Goal: Information Seeking & Learning: Check status

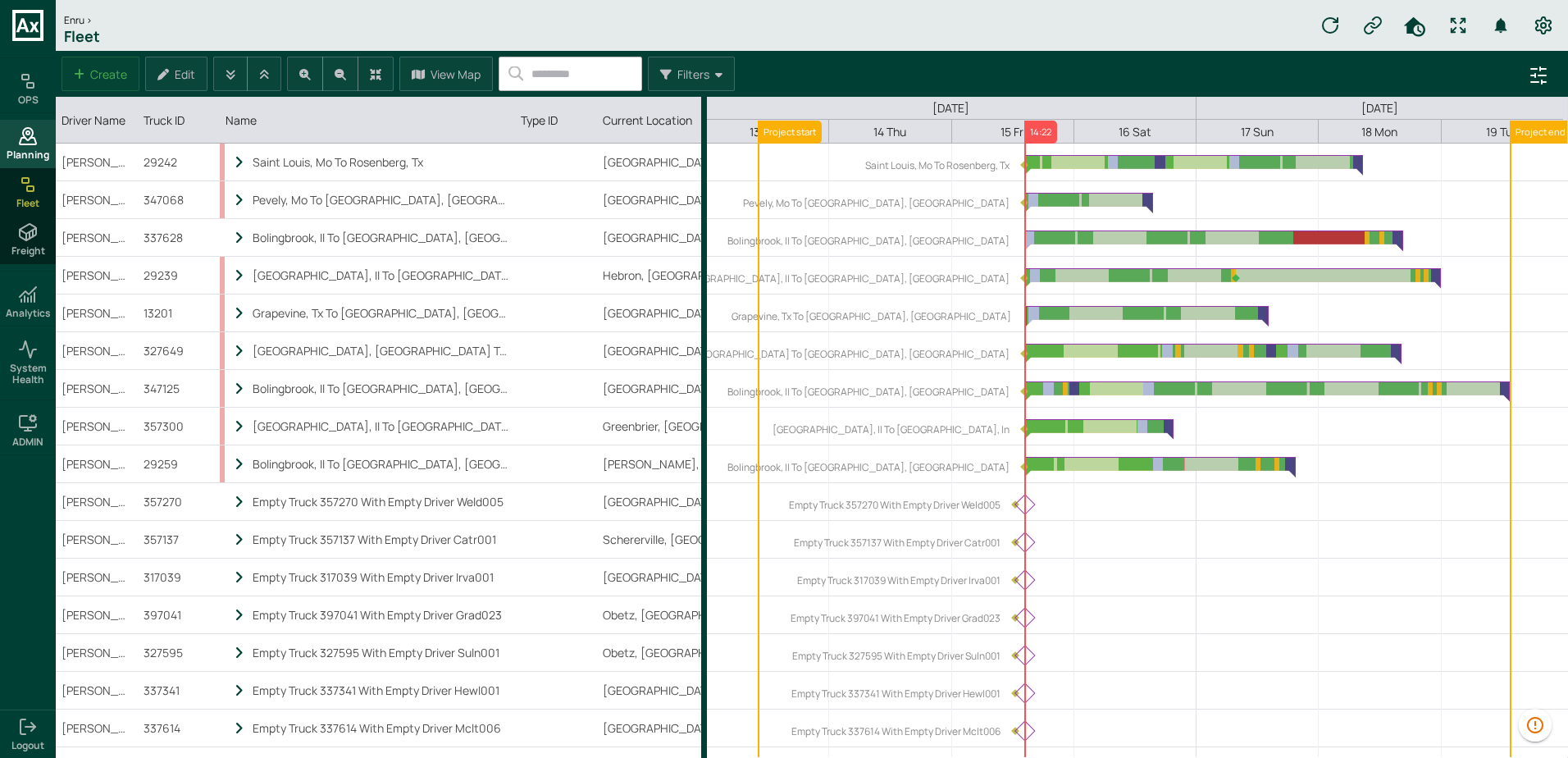
click at [30, 144] on icon at bounding box center [27, 136] width 20 height 20
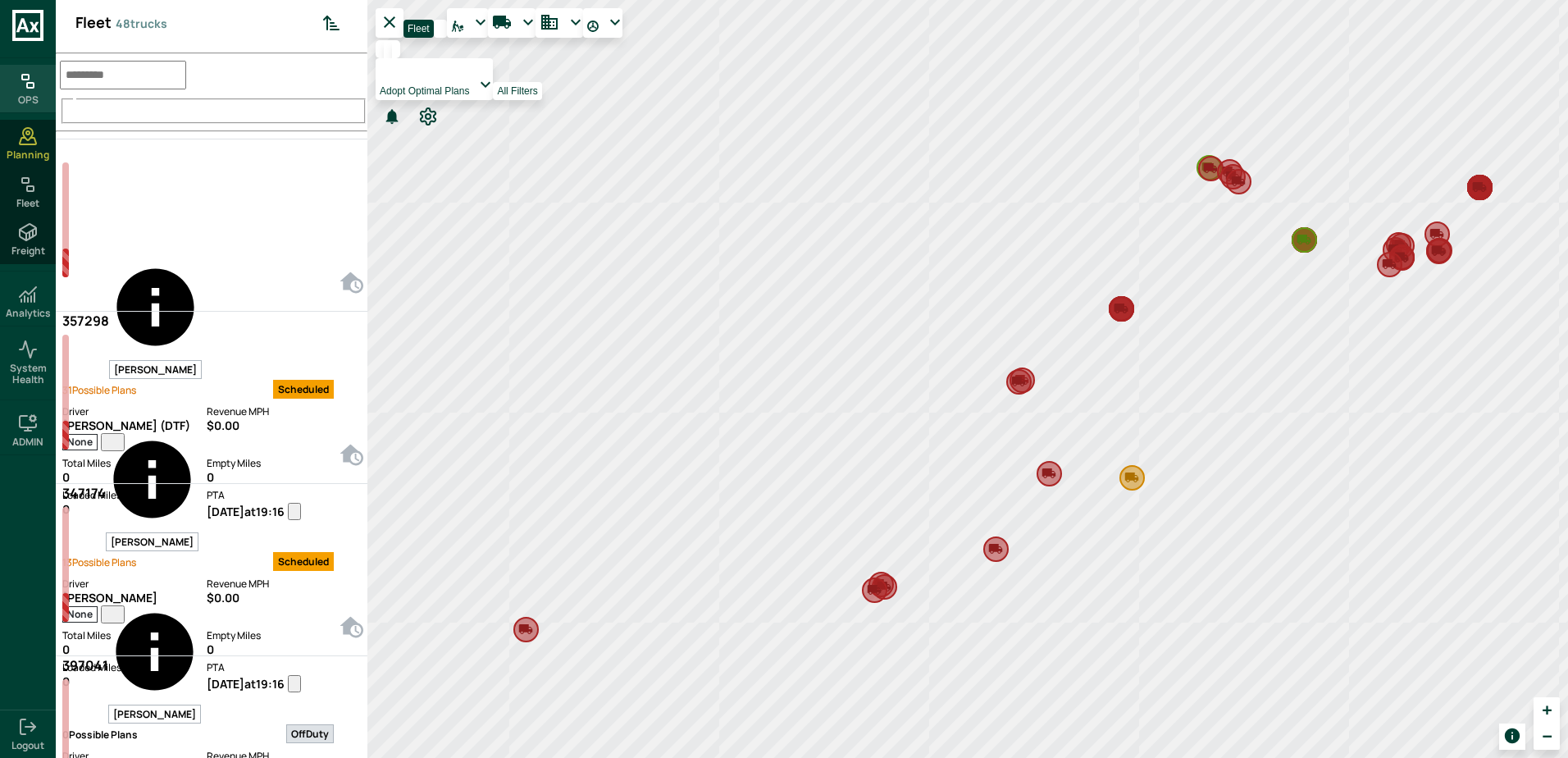
click at [29, 99] on h6 "OPS" at bounding box center [28, 100] width 21 height 11
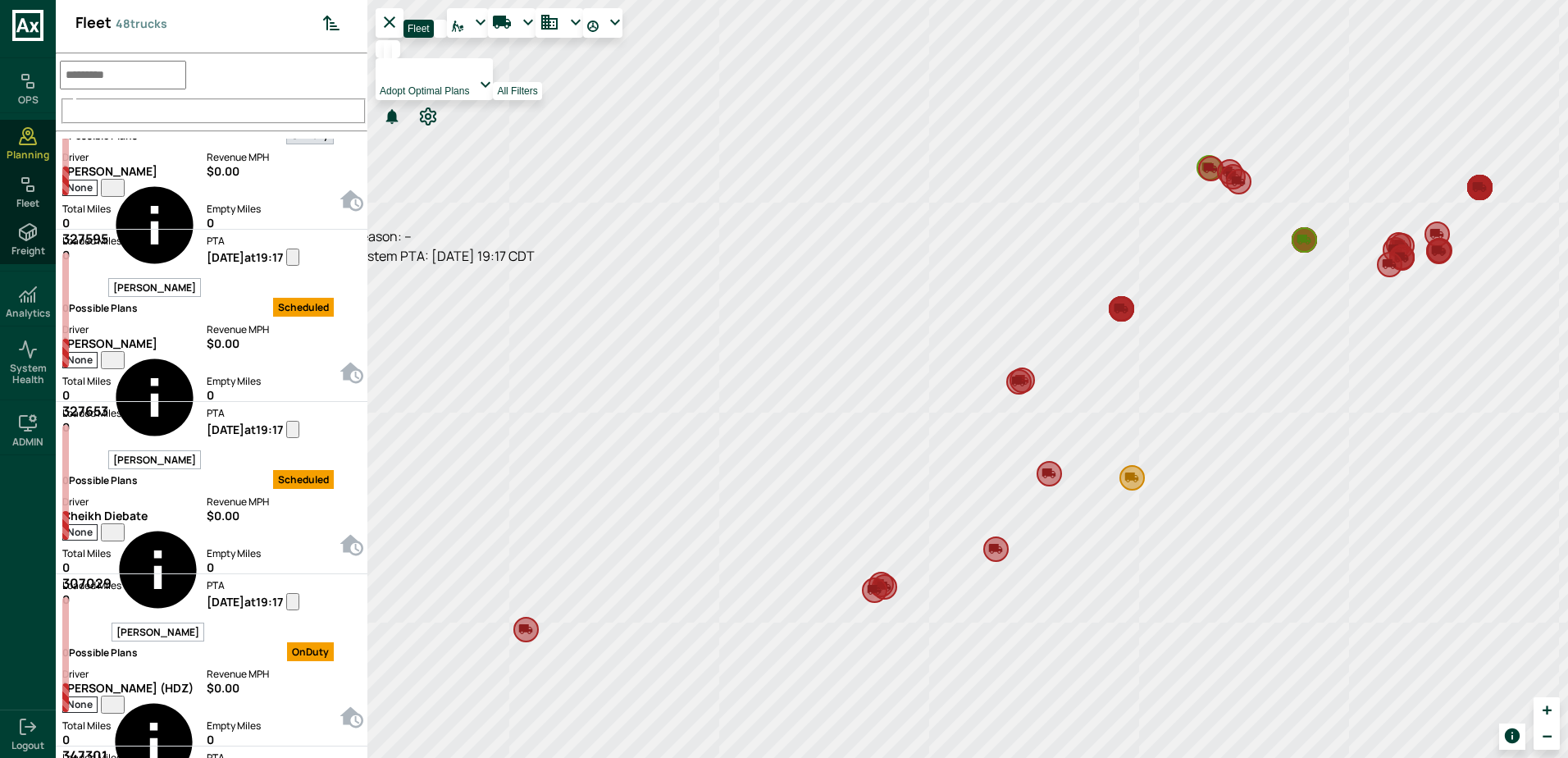
scroll to position [1887, 0]
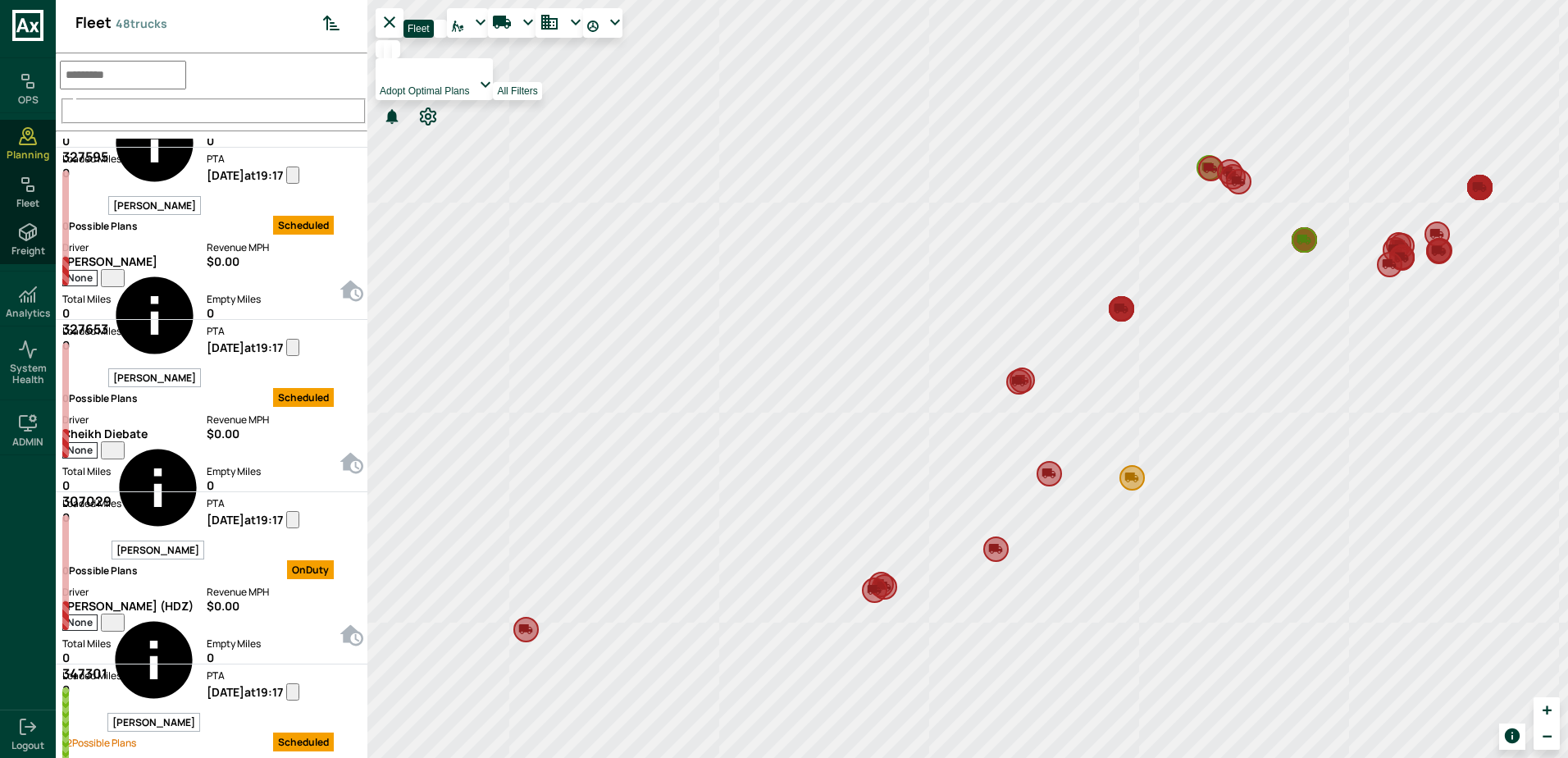
click at [186, 71] on input "text" at bounding box center [123, 75] width 127 height 28
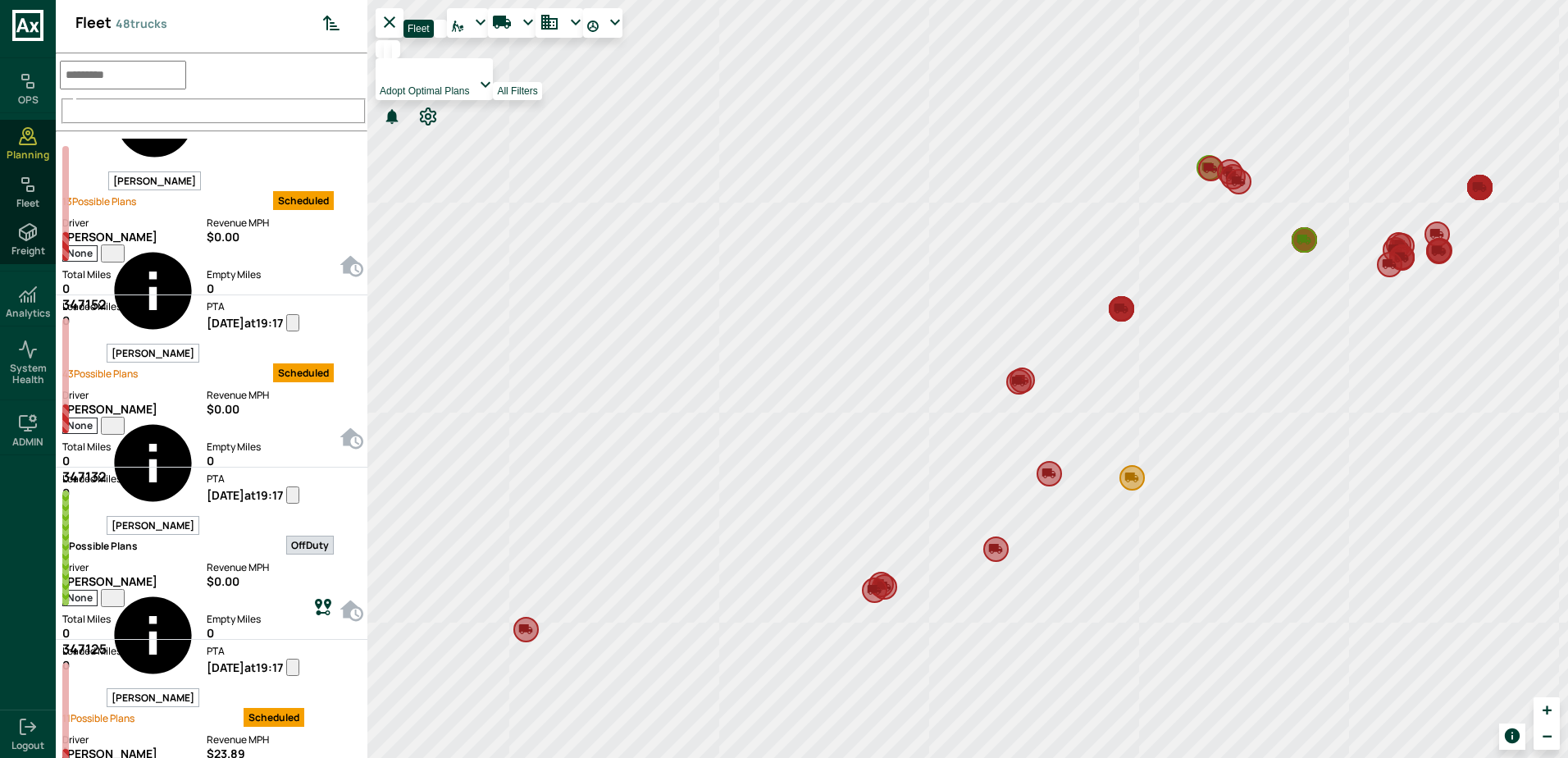
scroll to position [3282, 0]
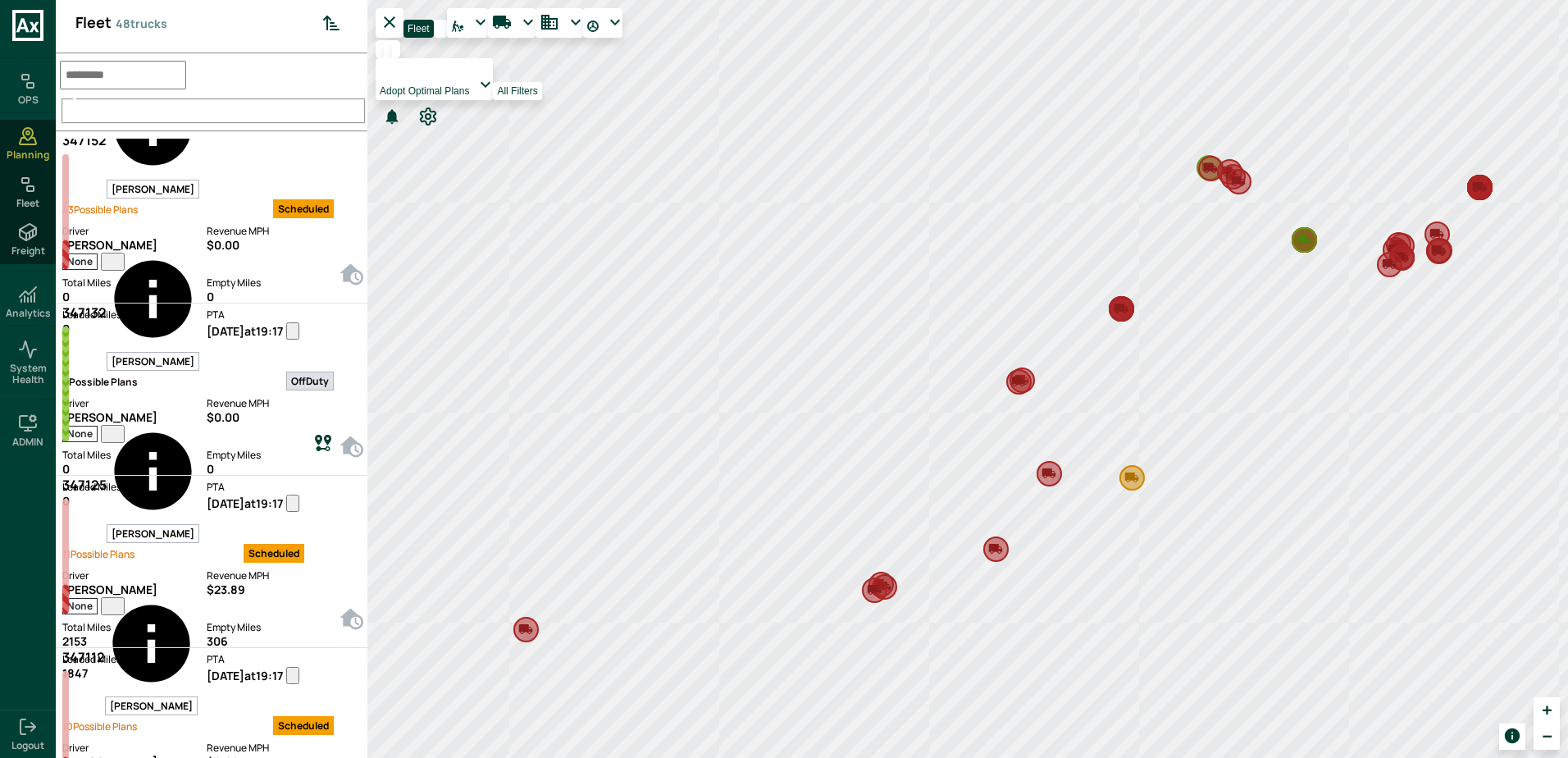
click at [247, 569] on div "Revenue MPH $23.89" at bounding box center [282, 592] width 152 height 47
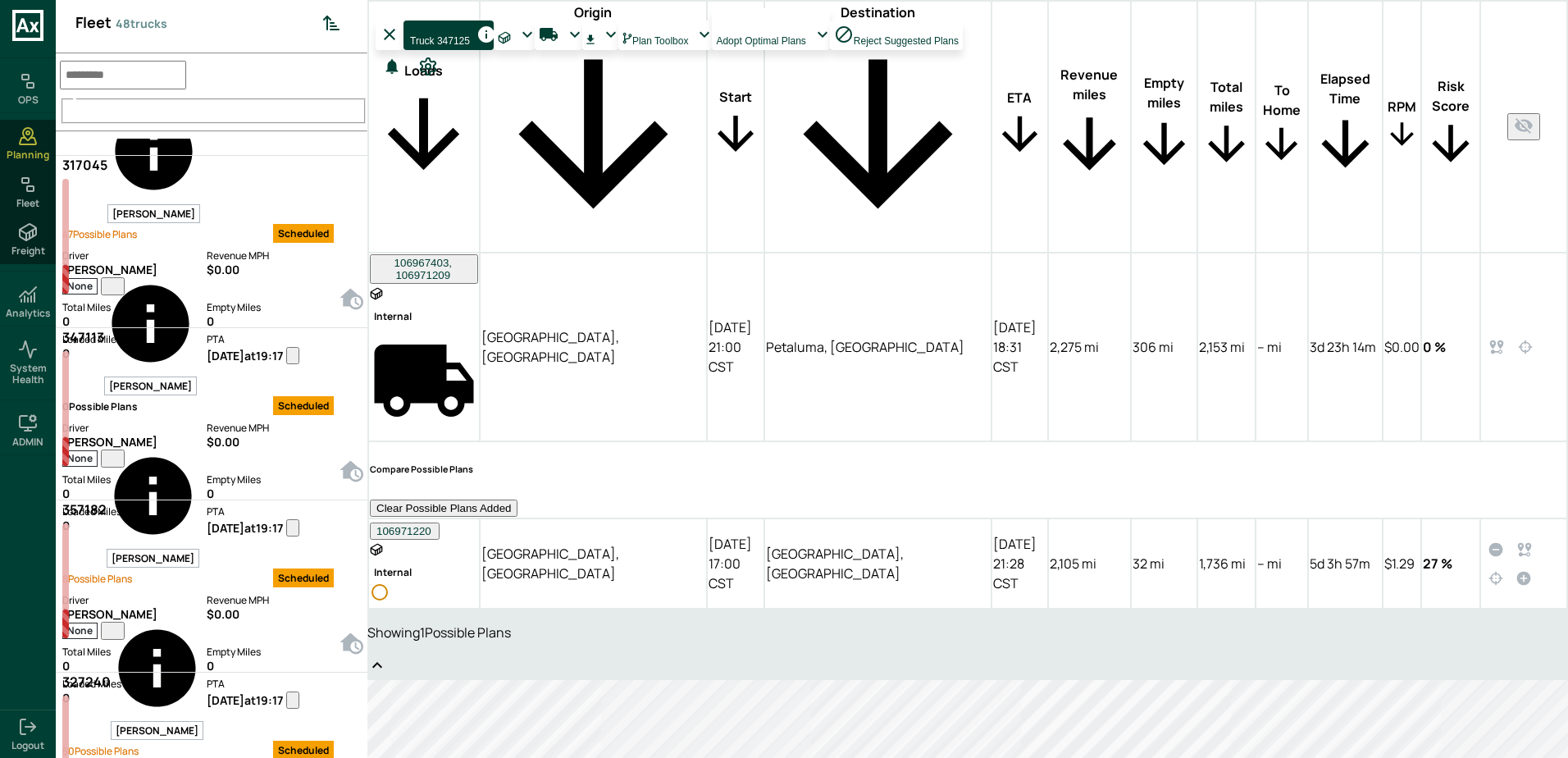
scroll to position [5825, 0]
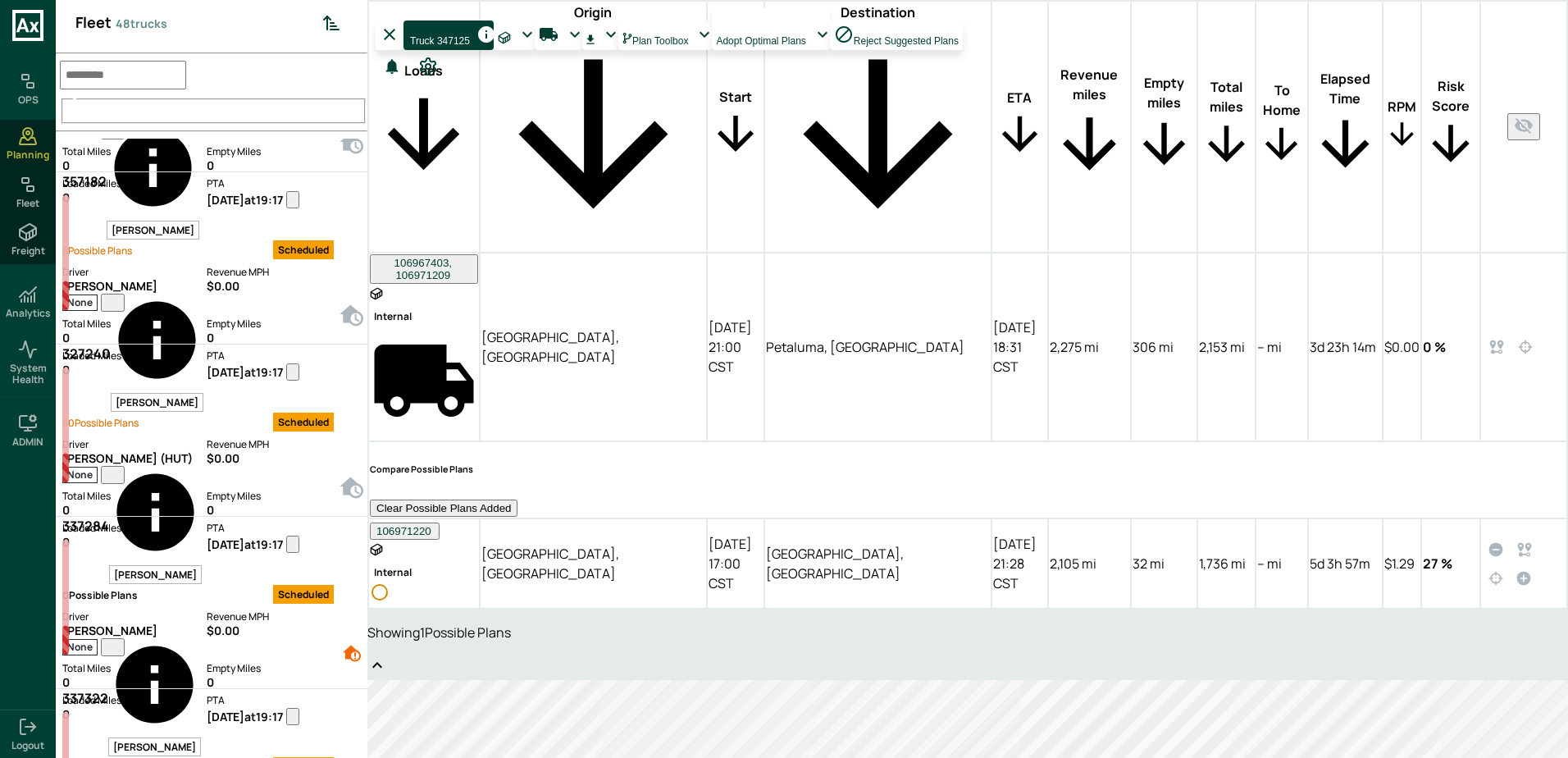
click at [155, 61] on input "text" at bounding box center [123, 75] width 127 height 28
type input "****"
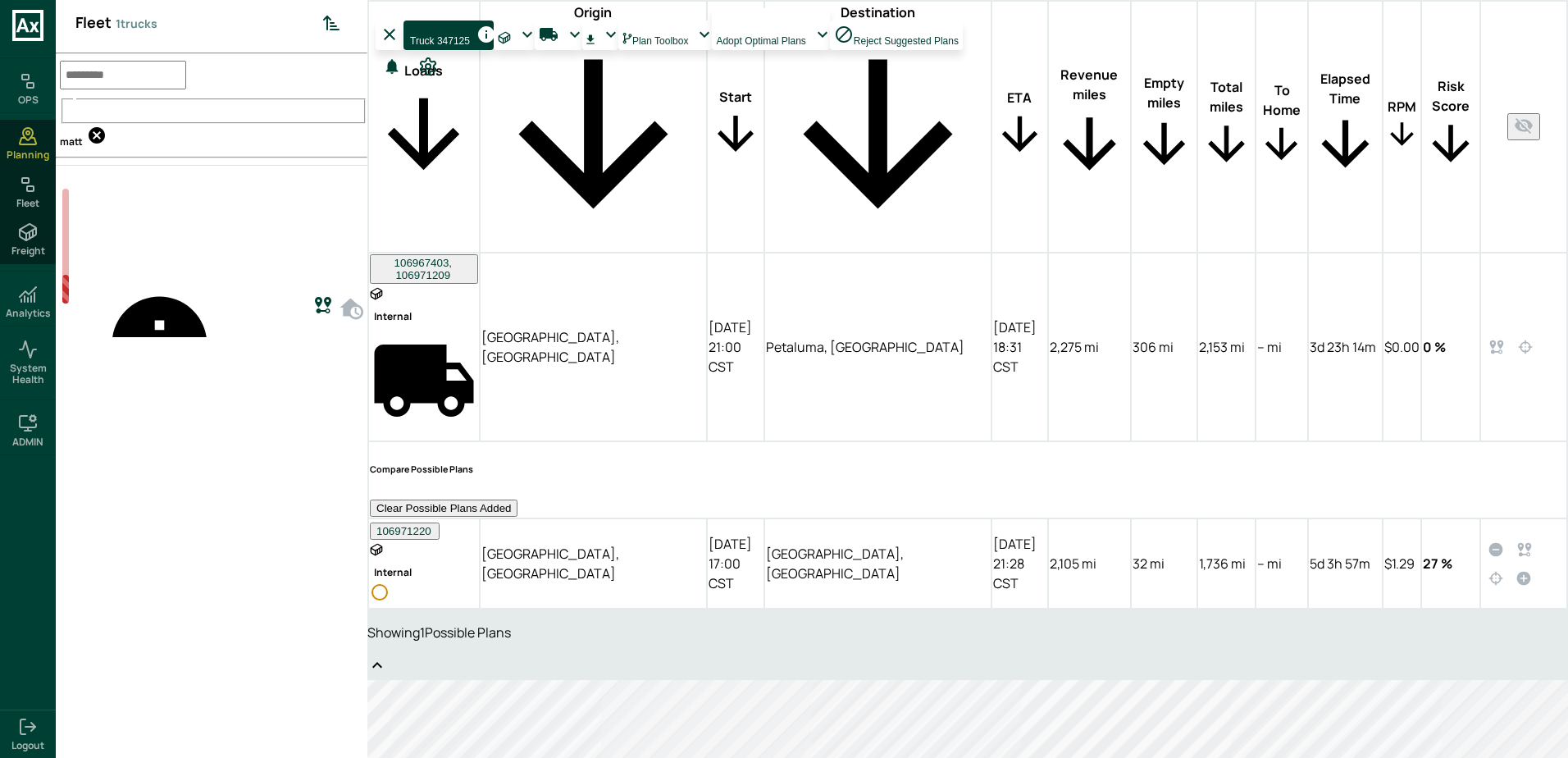
click at [166, 503] on label "Total Miles" at bounding box center [134, 511] width 145 height 15
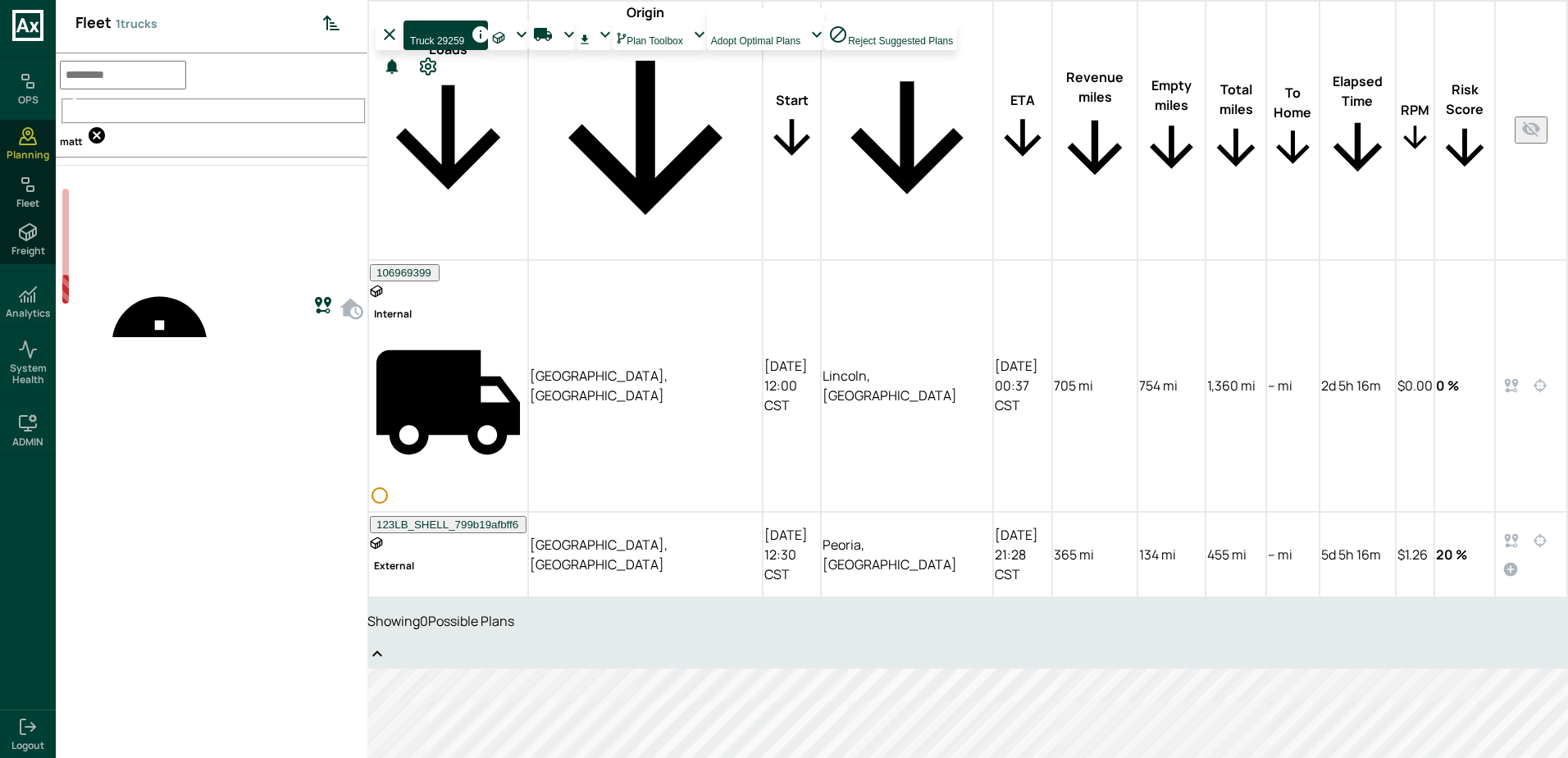
click at [387, 644] on icon at bounding box center [376, 654] width 20 height 20
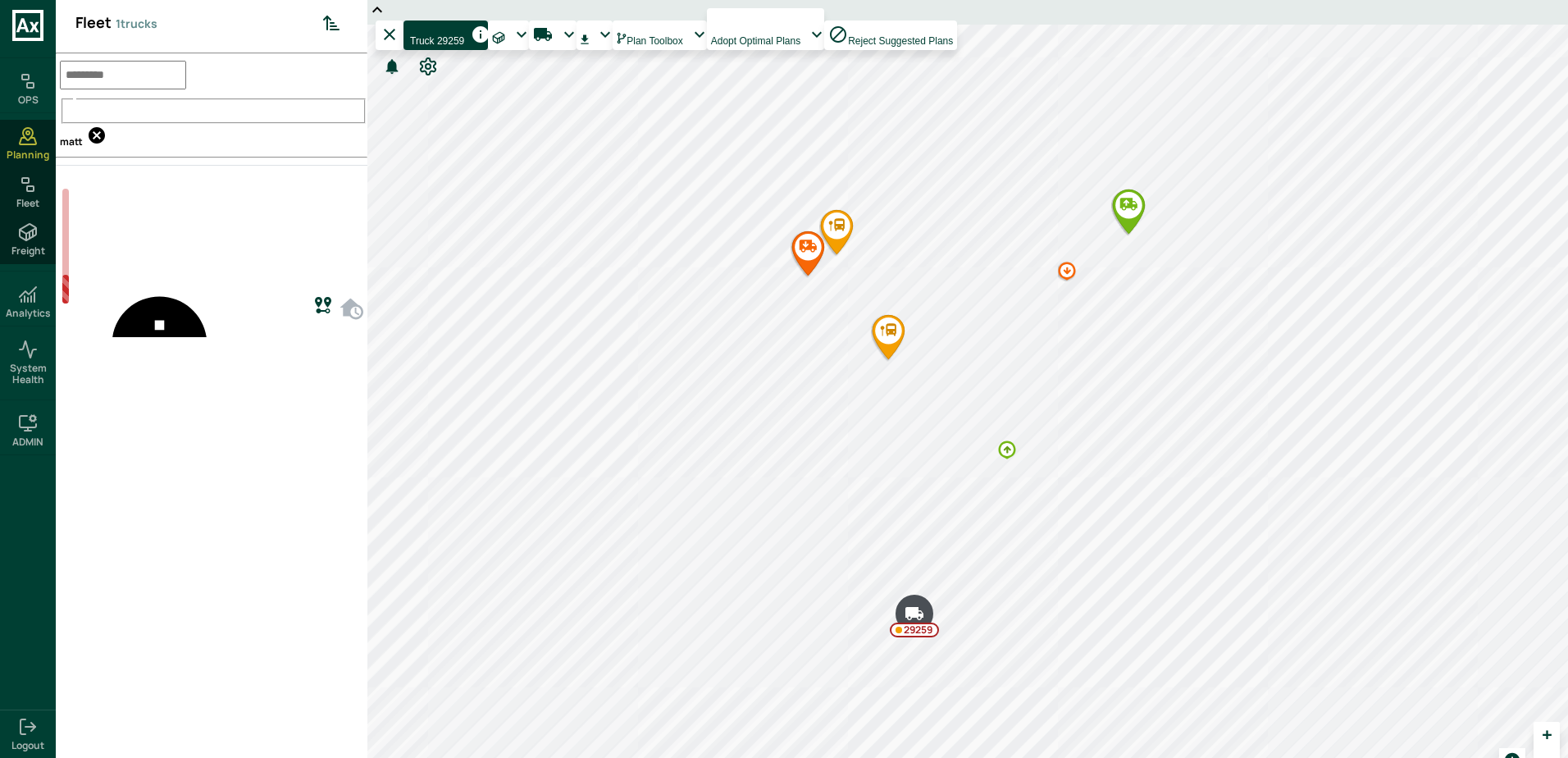
click at [1129, 189] on div at bounding box center [1128, 212] width 34 height 47
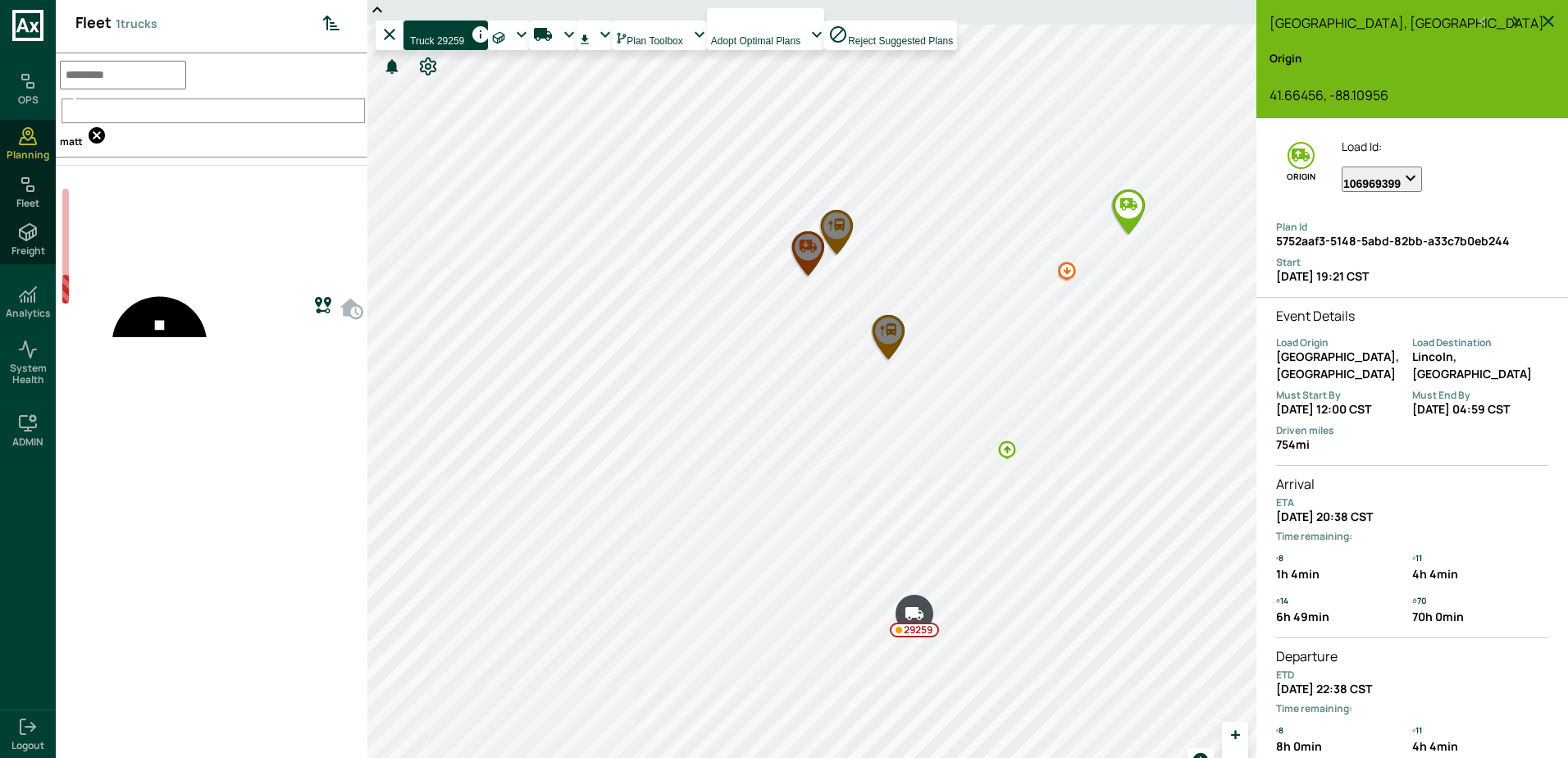
click at [1347, 422] on div "Driven miles 754 mi" at bounding box center [1344, 439] width 136 height 35
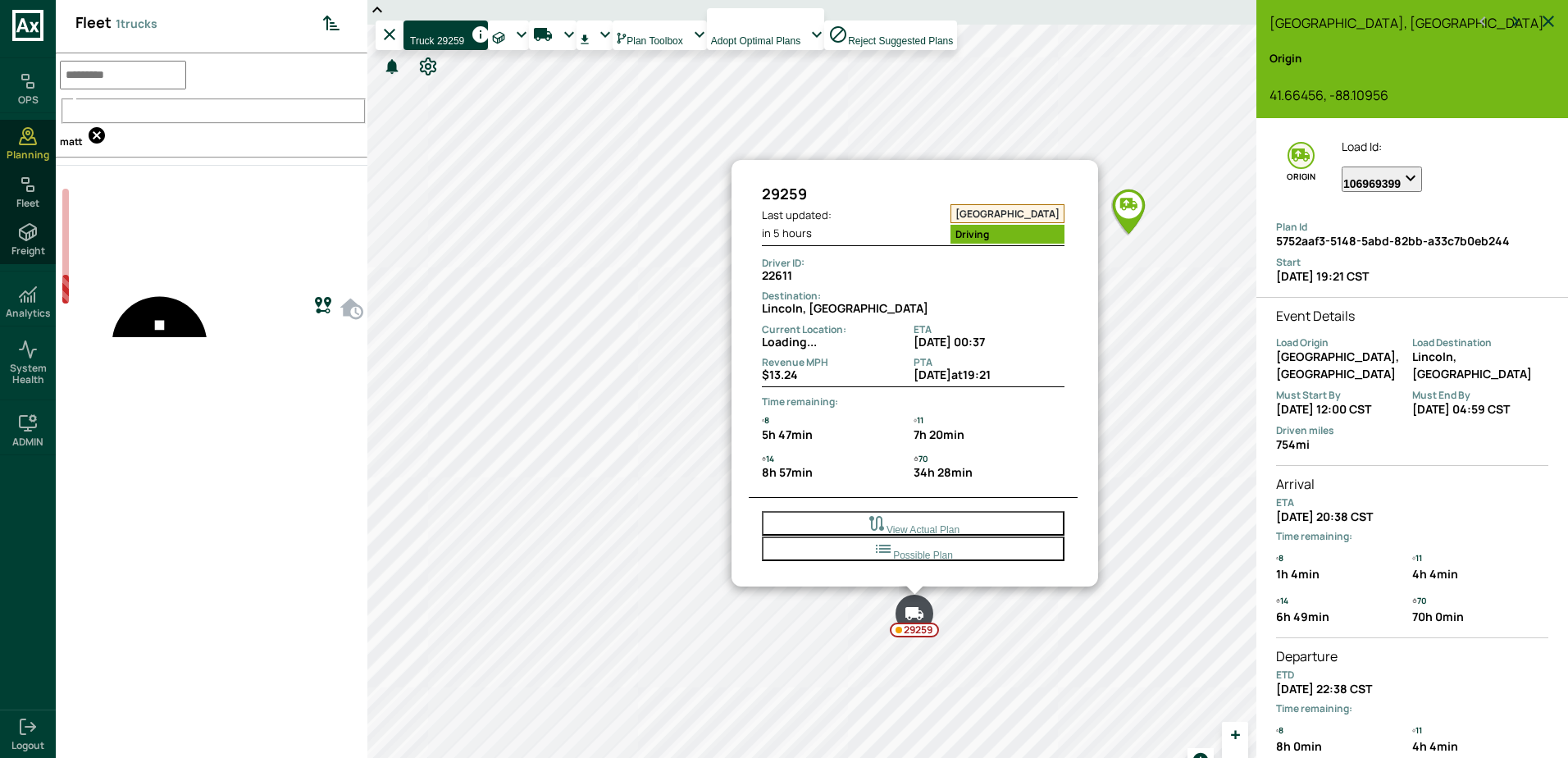
click at [910, 623] on div "29259" at bounding box center [915, 630] width 49 height 15
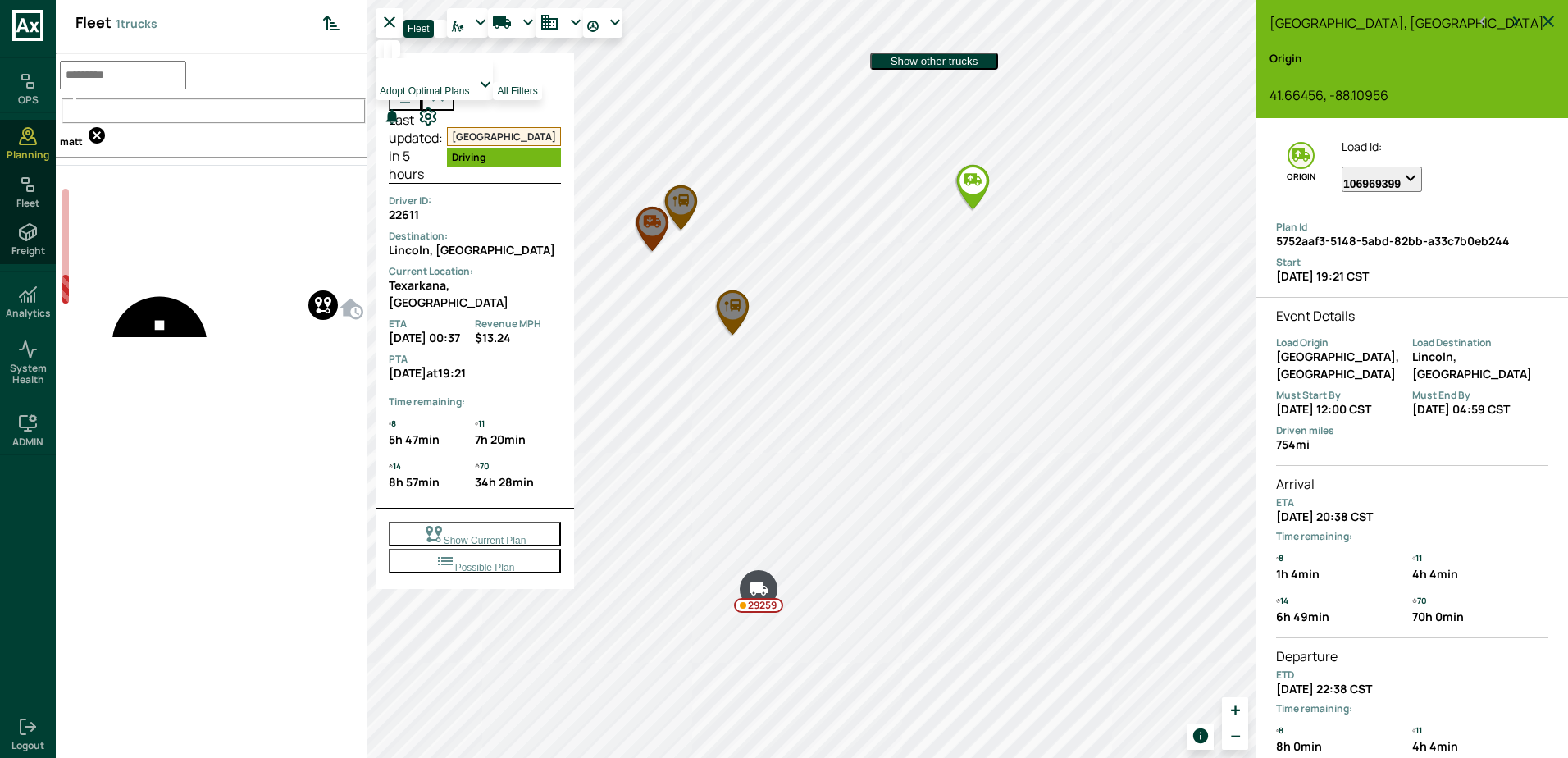
click at [428, 521] on button "Show Current Plan" at bounding box center [475, 534] width 172 height 25
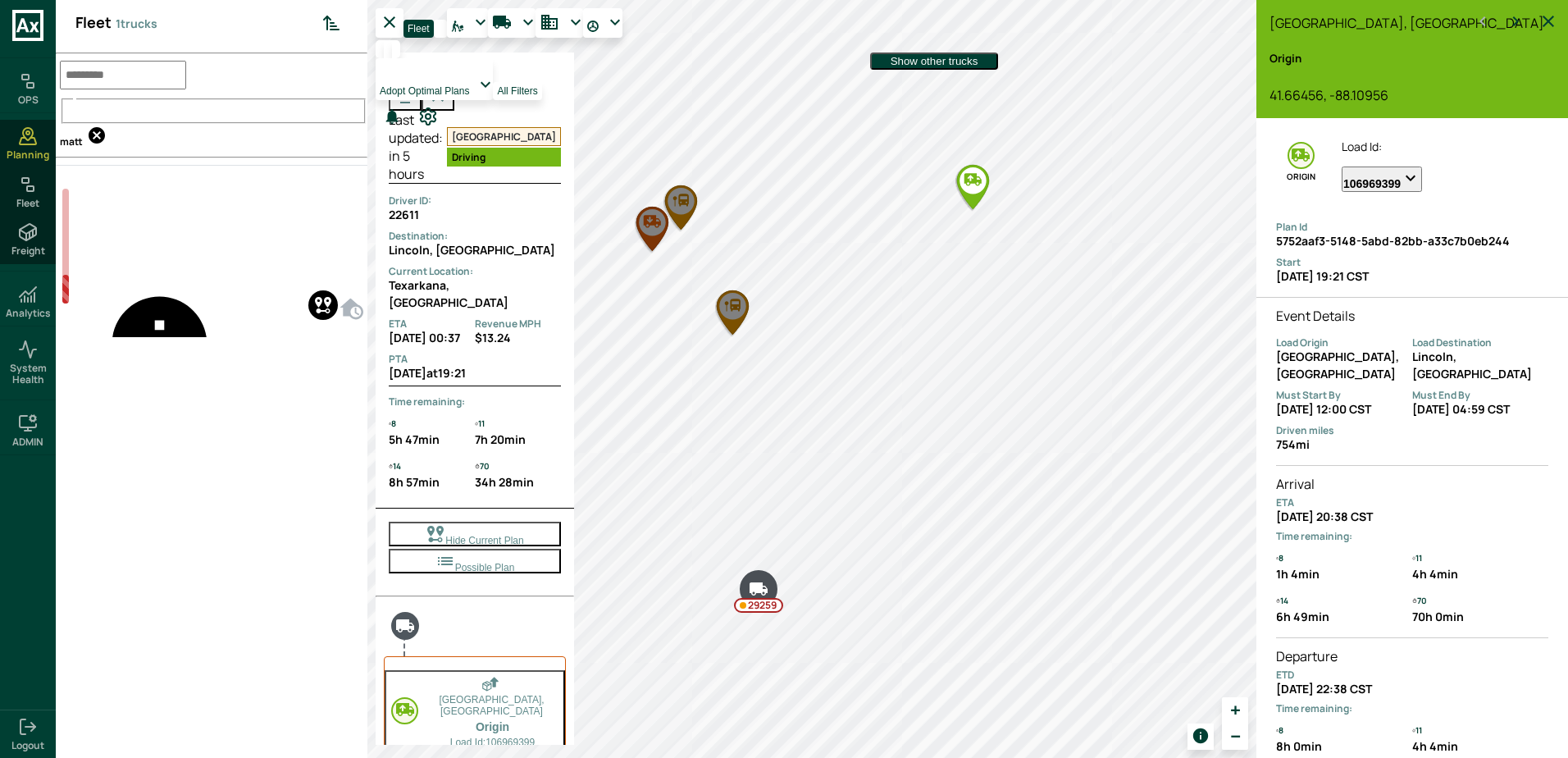
scroll to position [71, 0]
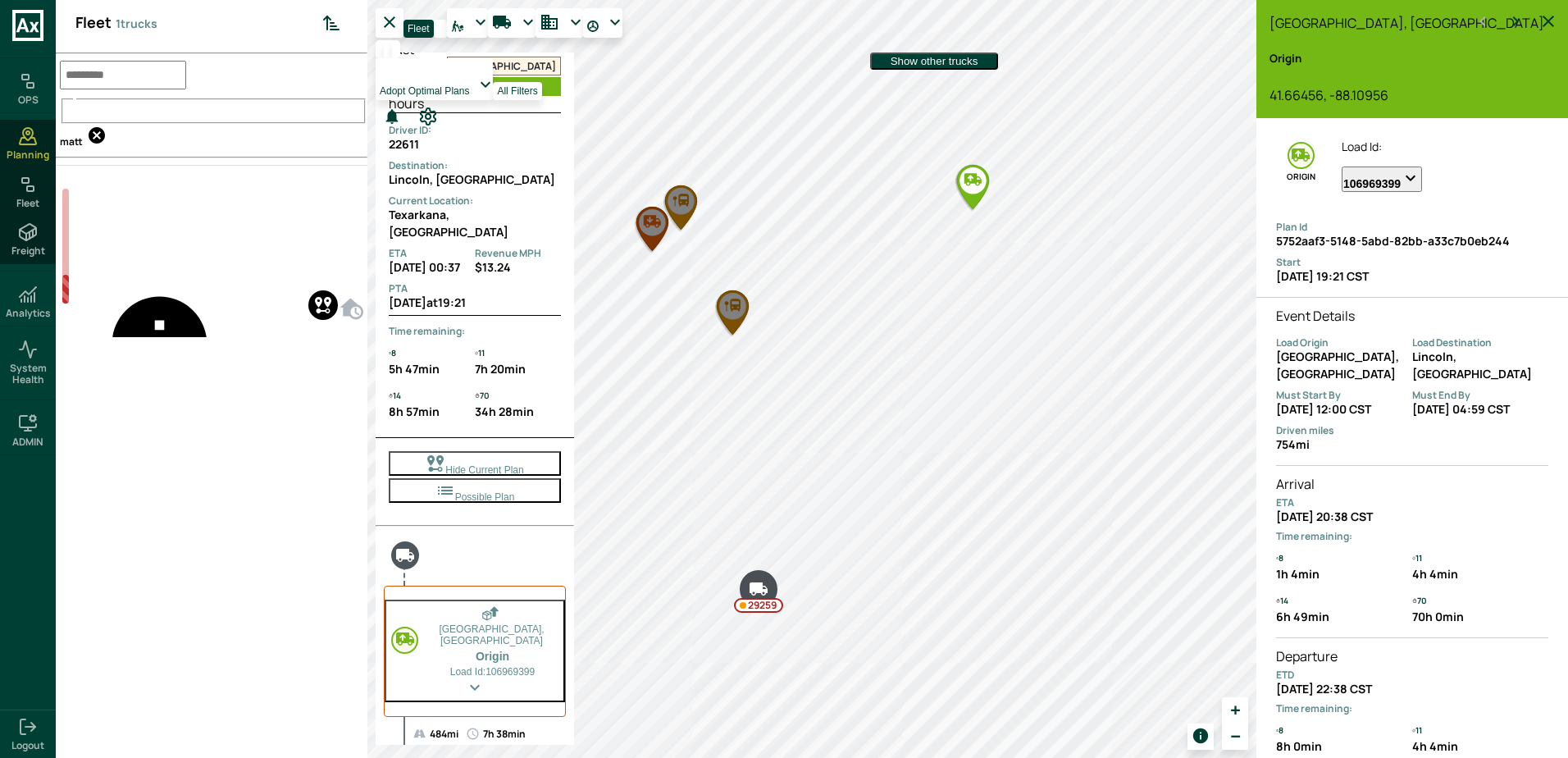
click at [120, 61] on input "text" at bounding box center [123, 75] width 127 height 28
type input "*****"
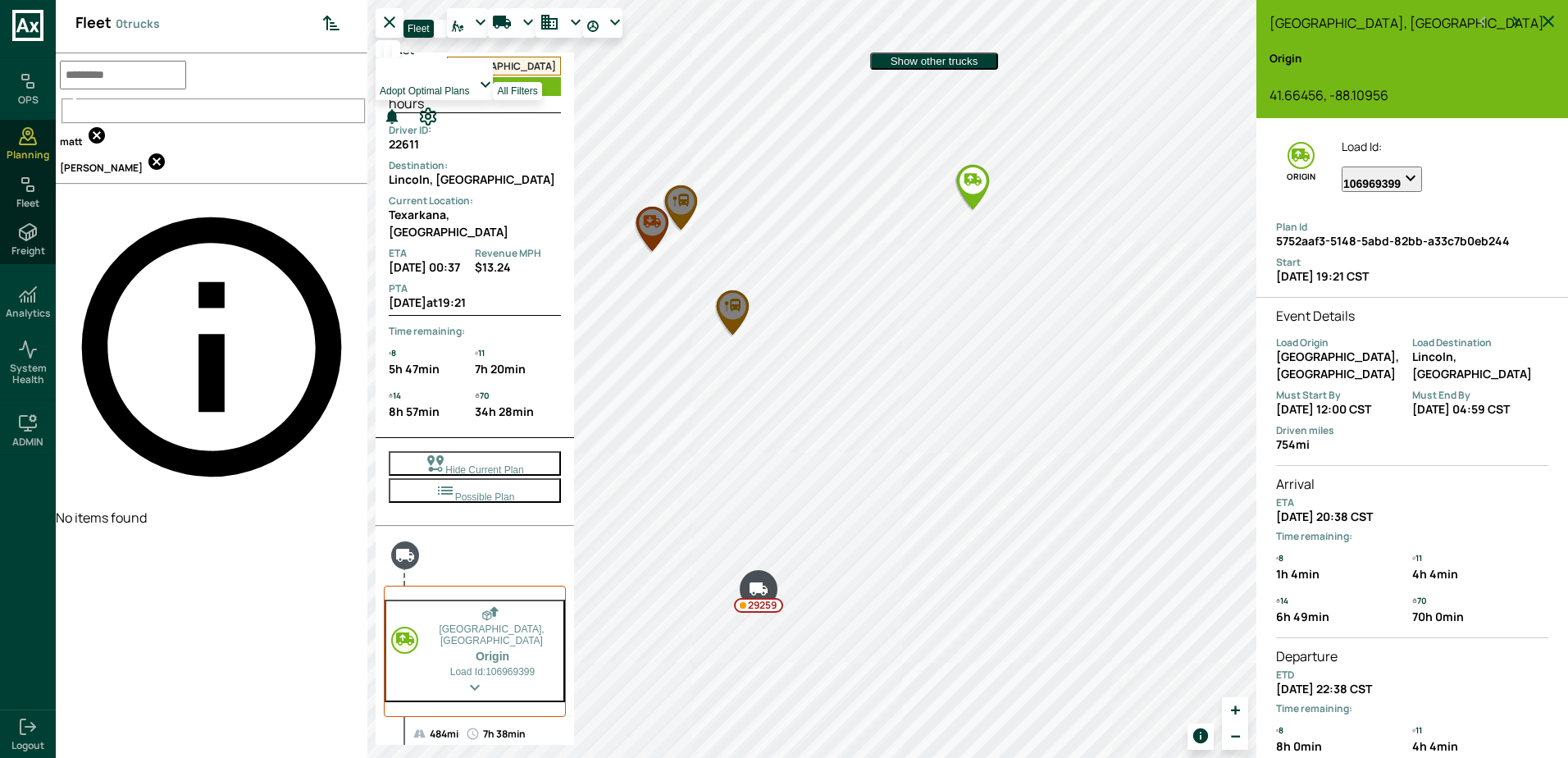
click at [123, 160] on span "[PERSON_NAME]" at bounding box center [101, 167] width 91 height 15
click at [96, 126] on div "matt" at bounding box center [211, 138] width 311 height 25
click at [99, 127] on icon at bounding box center [96, 134] width 16 height 16
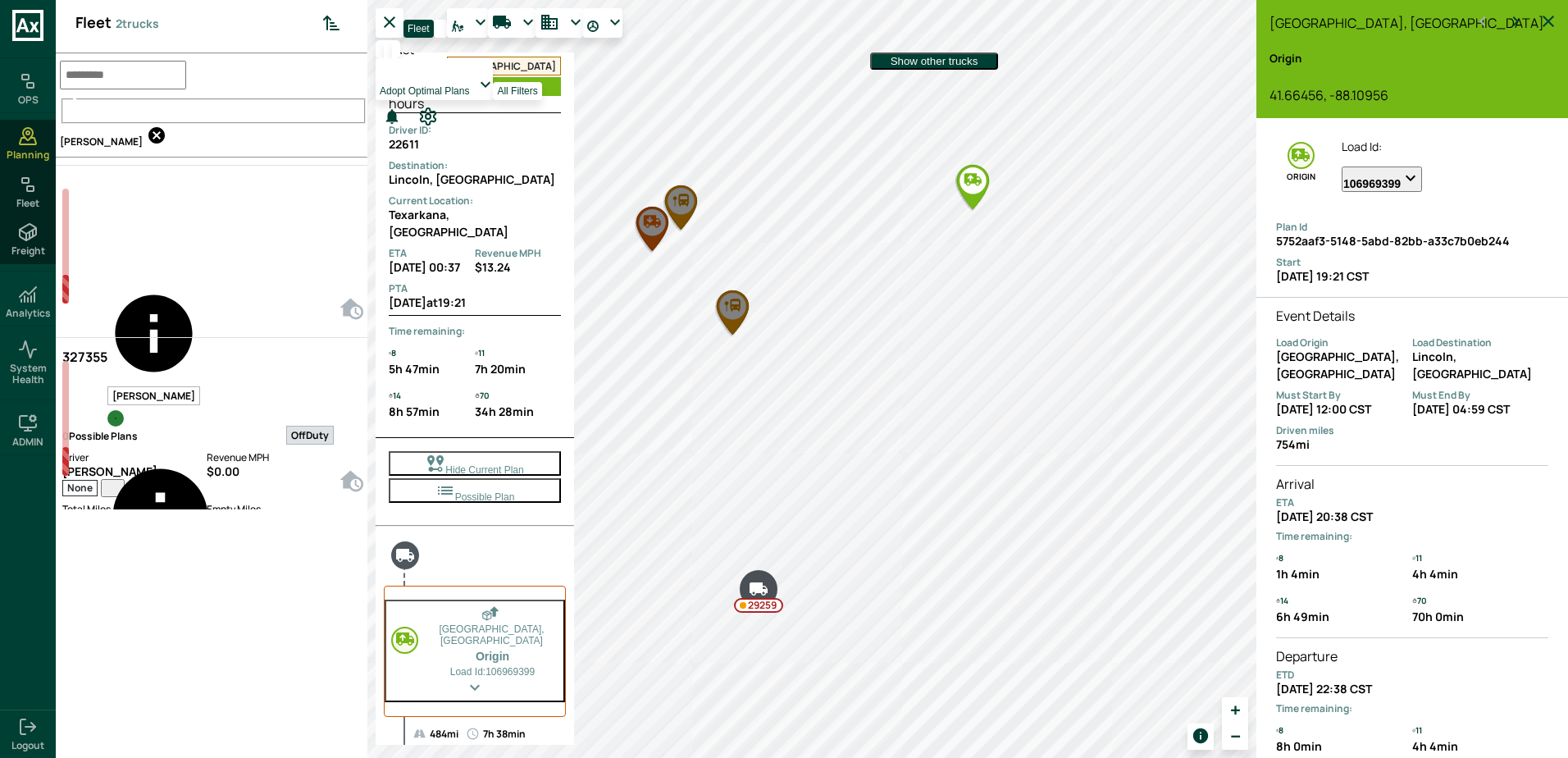
scroll to position [751, 305]
click at [161, 450] on div "Driver [PERSON_NAME] None" at bounding box center [134, 474] width 145 height 47
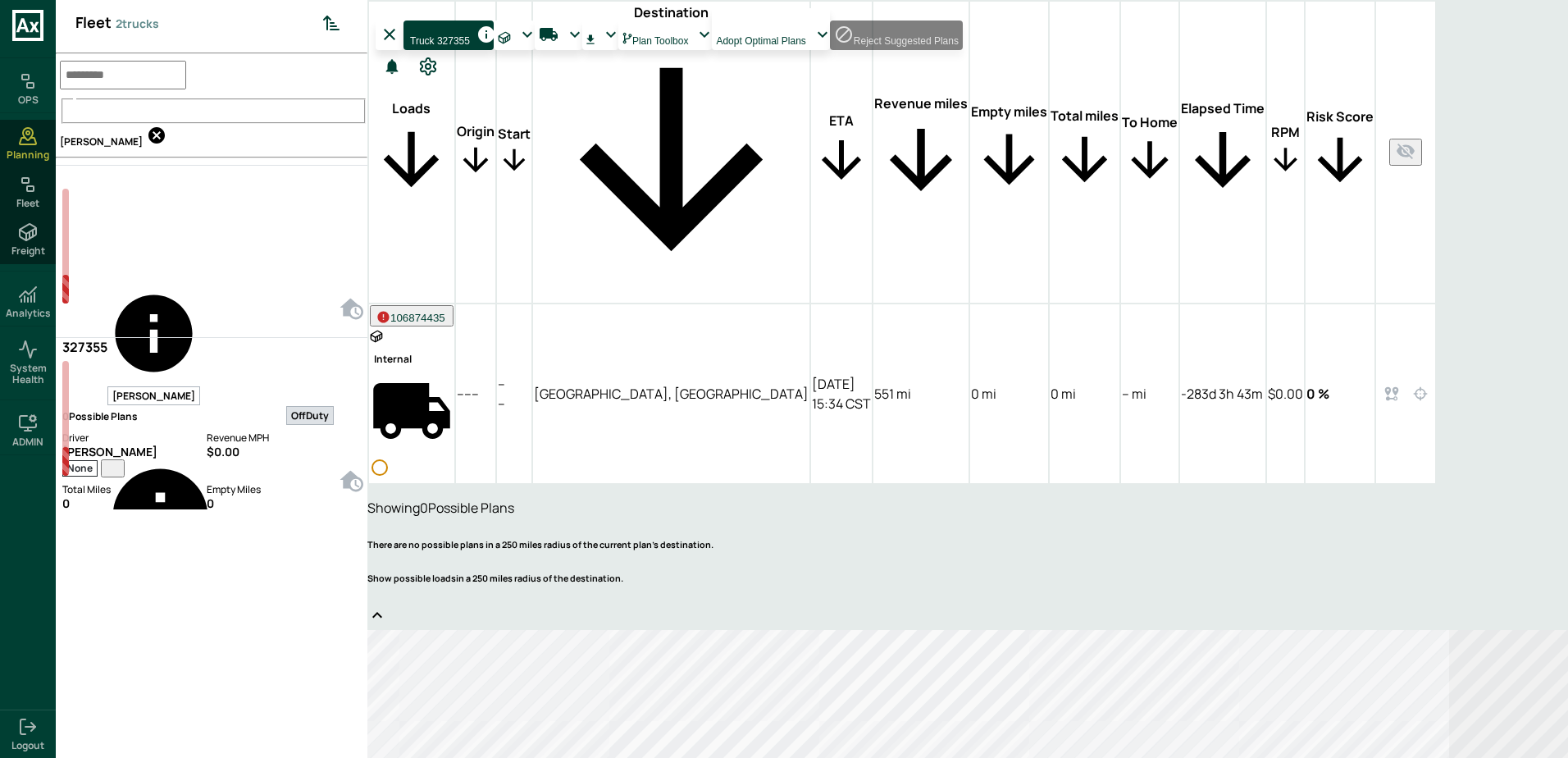
click at [387, 606] on icon at bounding box center [376, 615] width 20 height 20
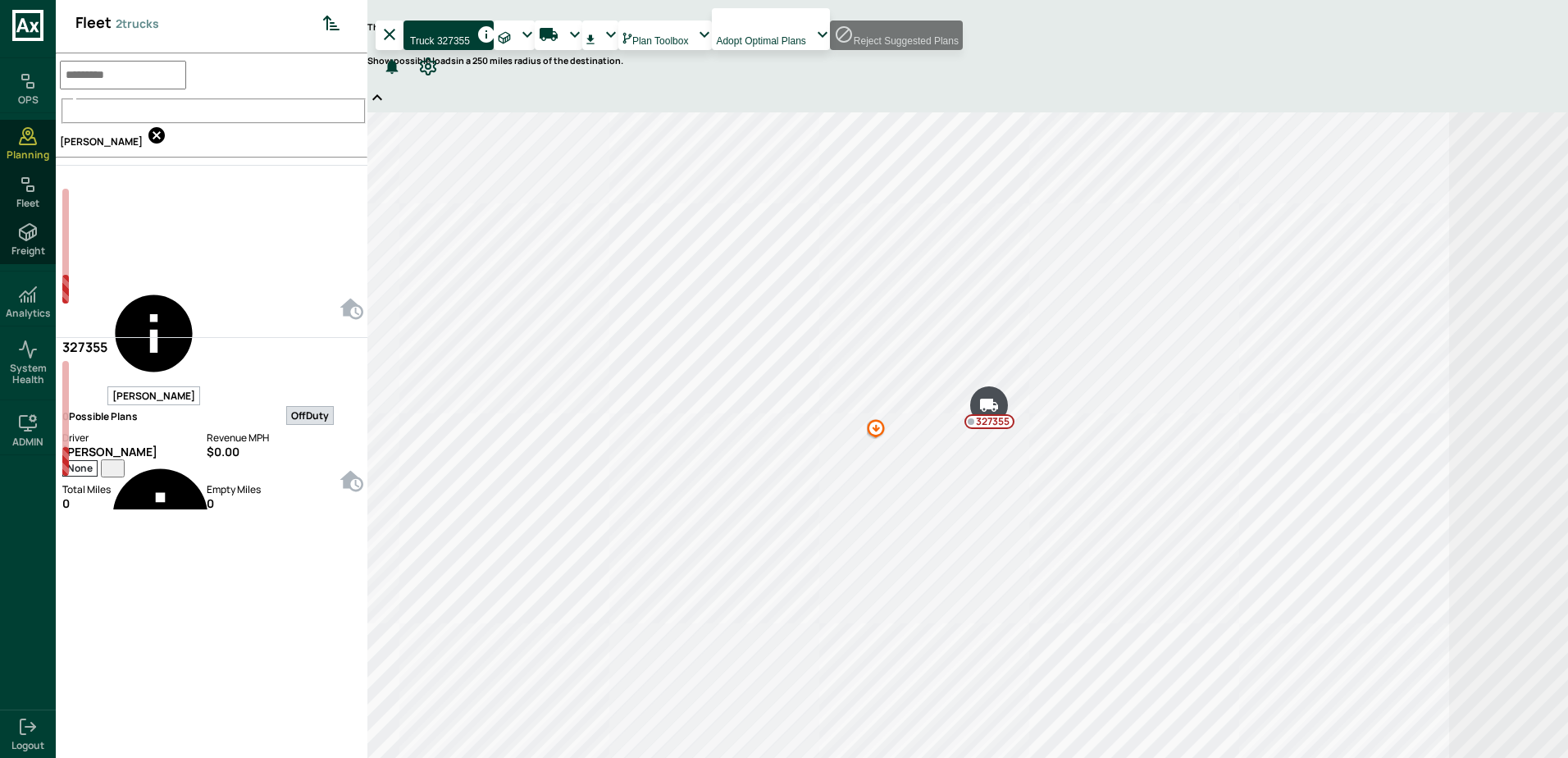
click at [237, 287] on div "OffDuty" at bounding box center [267, 356] width 133 height 139
